Goal: Task Accomplishment & Management: Manage account settings

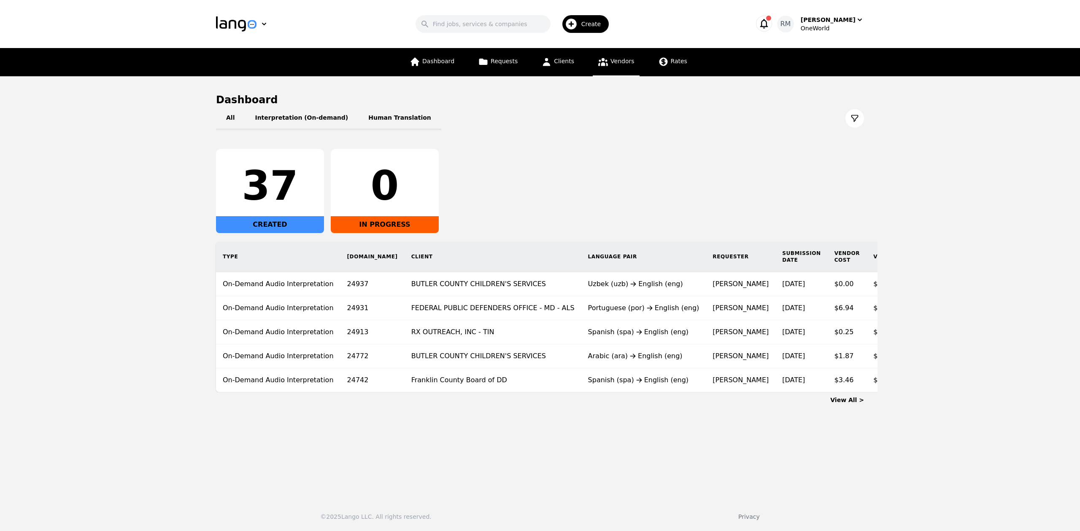
click at [618, 61] on span "Vendors" at bounding box center [622, 61] width 24 height 7
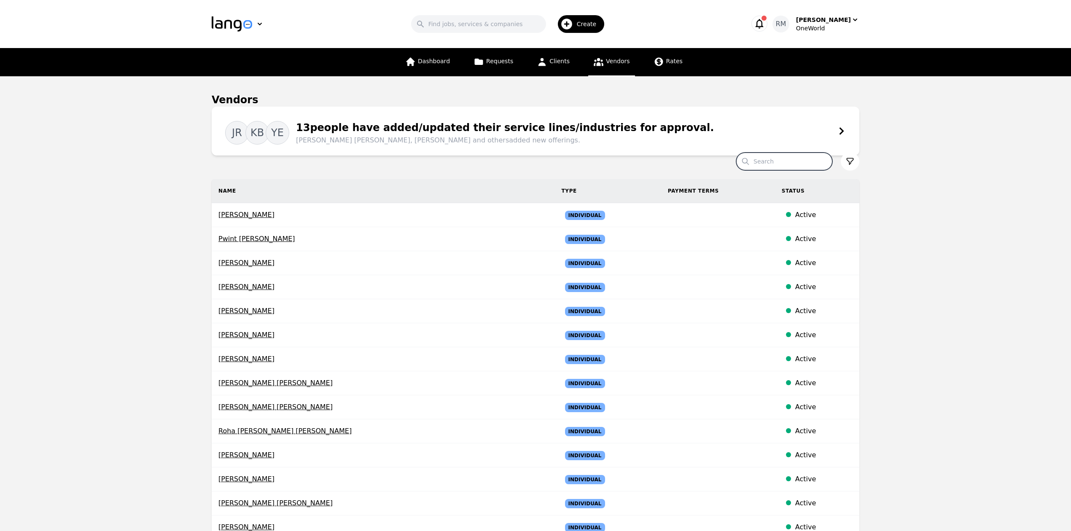
click at [778, 166] on input "Search" at bounding box center [784, 162] width 96 height 18
type input "[PERSON_NAME]"
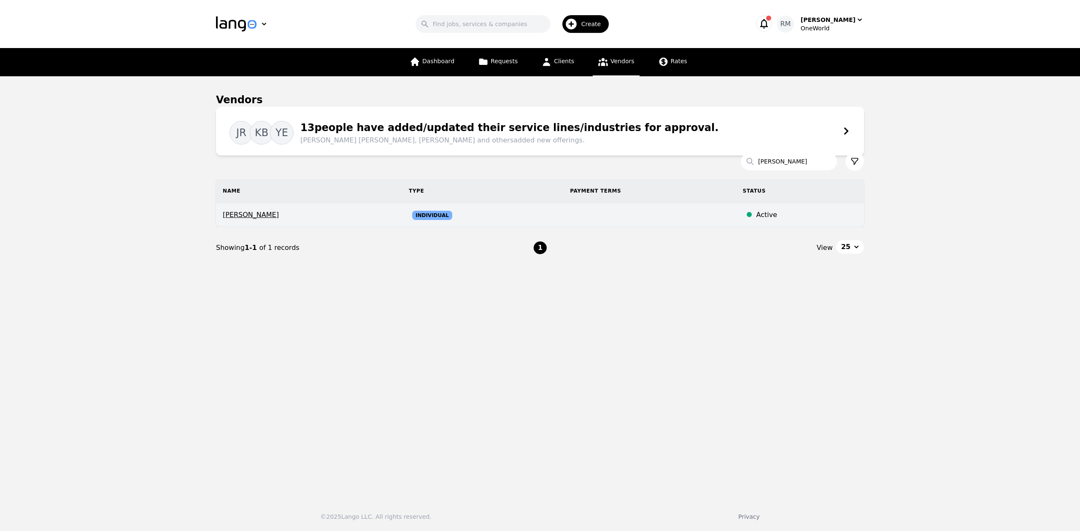
click at [254, 215] on span "[PERSON_NAME]" at bounding box center [309, 215] width 172 height 10
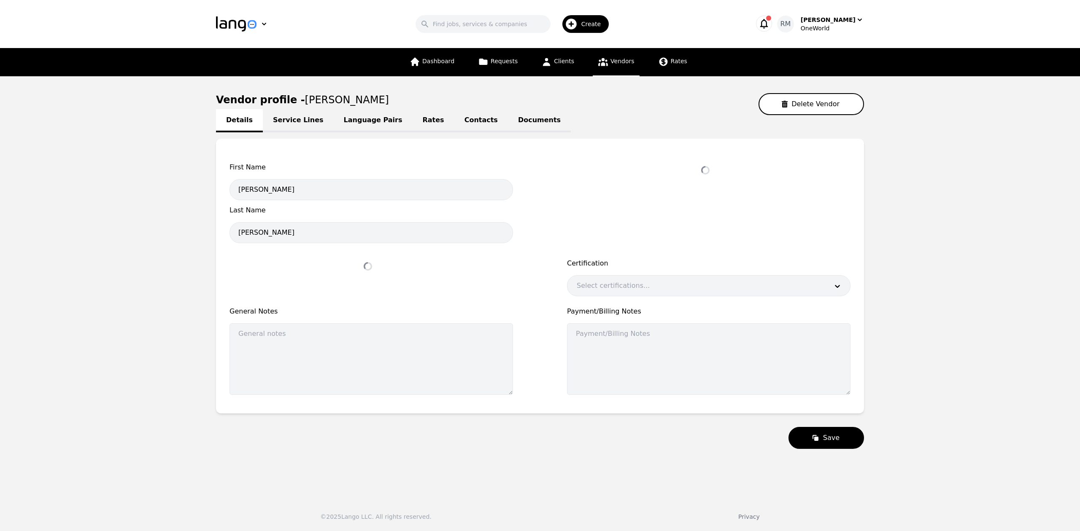
select select "active"
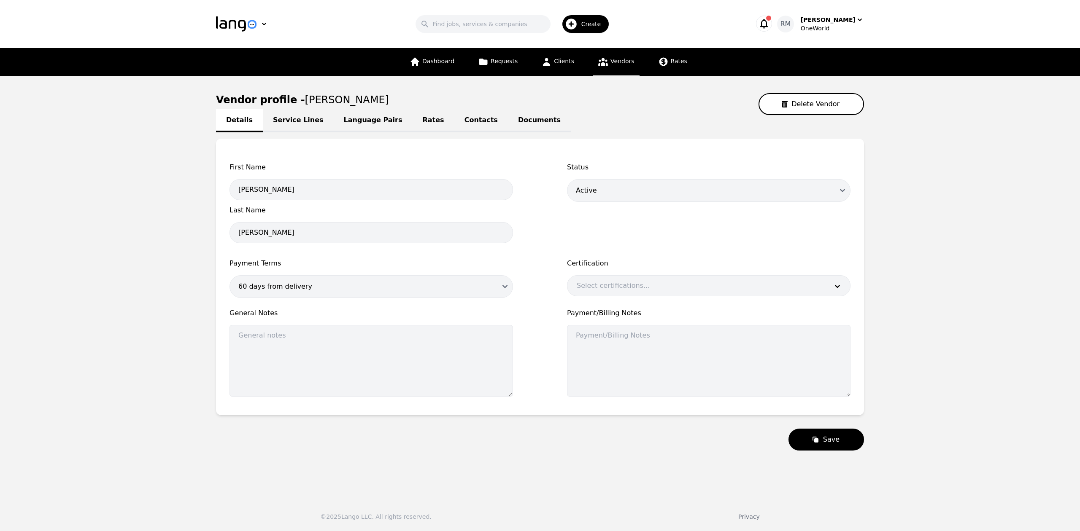
click at [365, 125] on link "Language Pairs" at bounding box center [373, 120] width 79 height 23
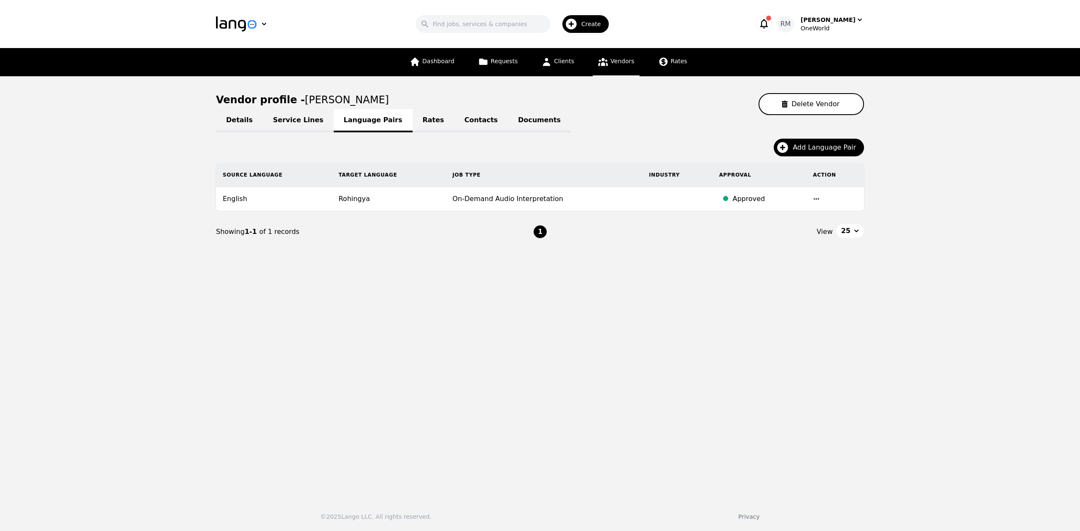
click at [244, 121] on link "Details" at bounding box center [239, 120] width 47 height 23
select select "active"
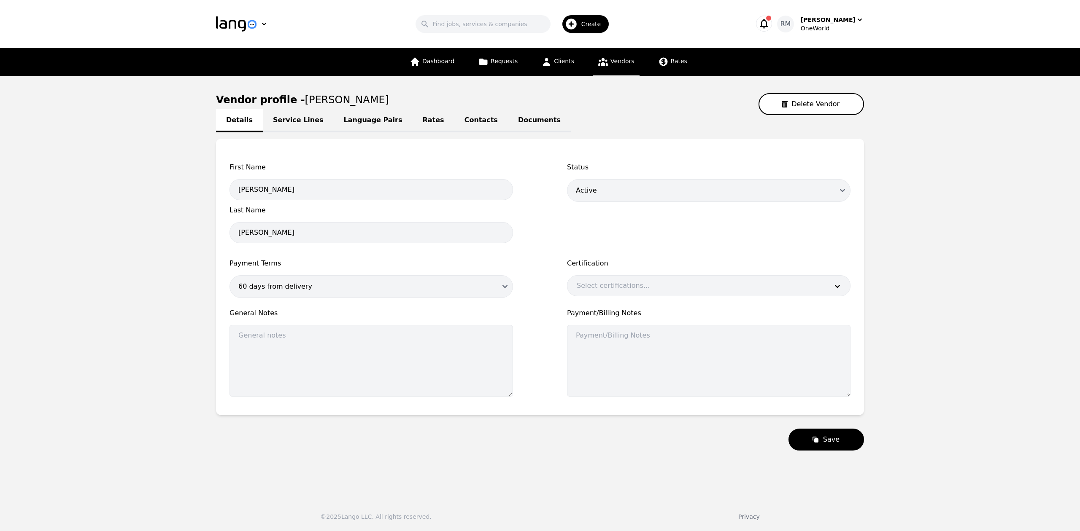
click at [308, 118] on link "Service Lines" at bounding box center [298, 120] width 71 height 23
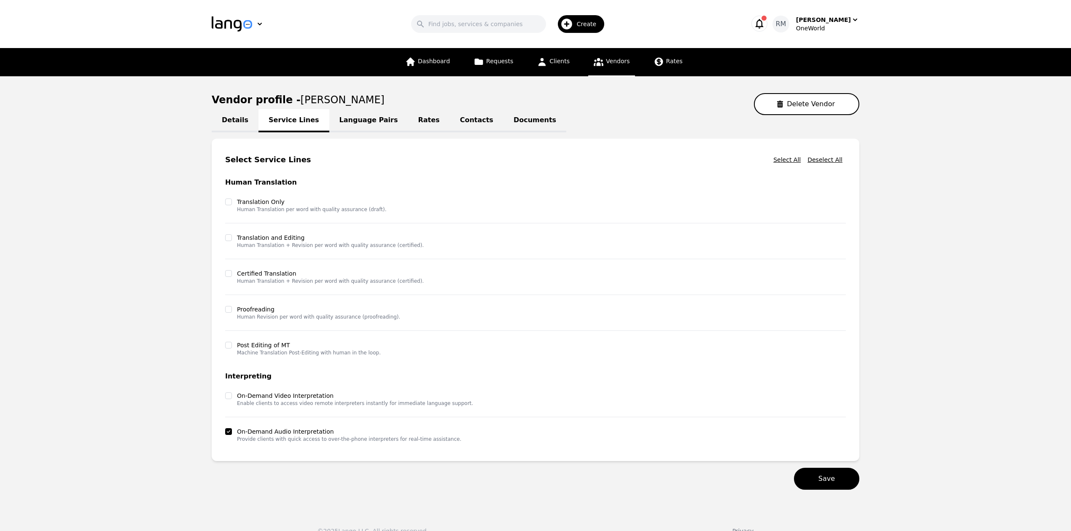
click at [238, 122] on link "Details" at bounding box center [235, 120] width 47 height 23
select select "active"
